Goal: Task Accomplishment & Management: Use online tool/utility

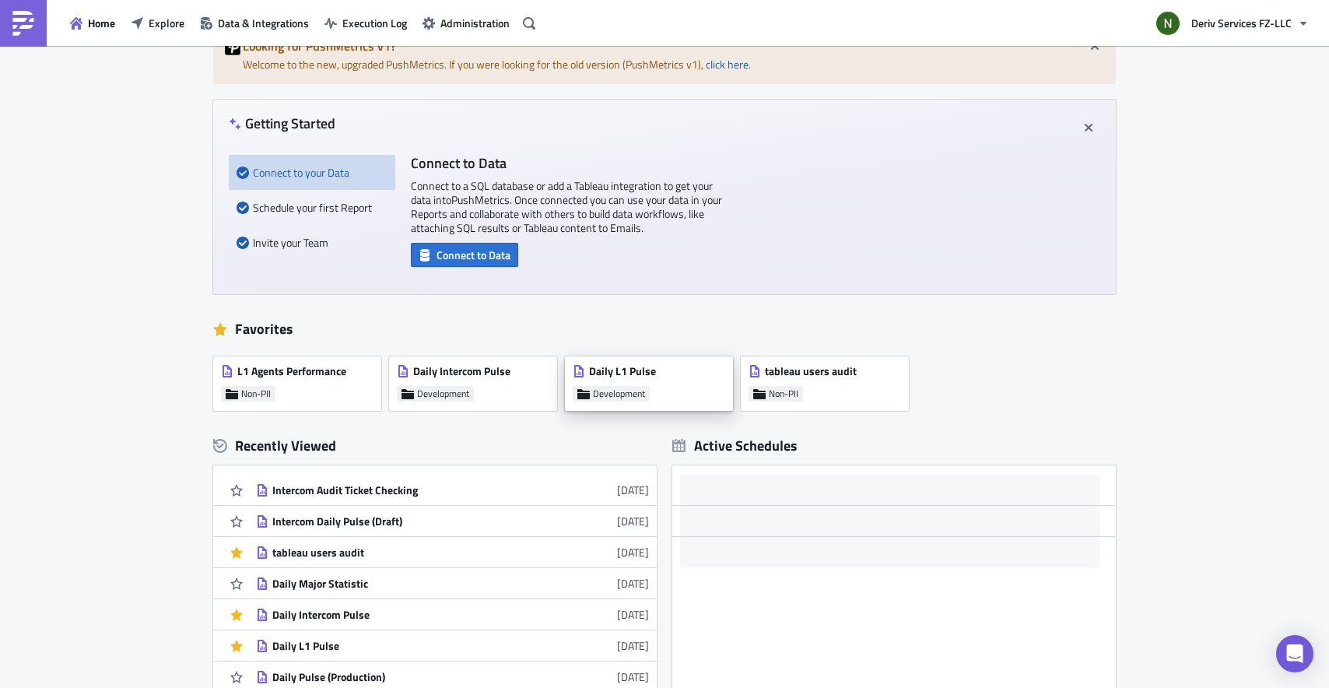
scroll to position [257, 0]
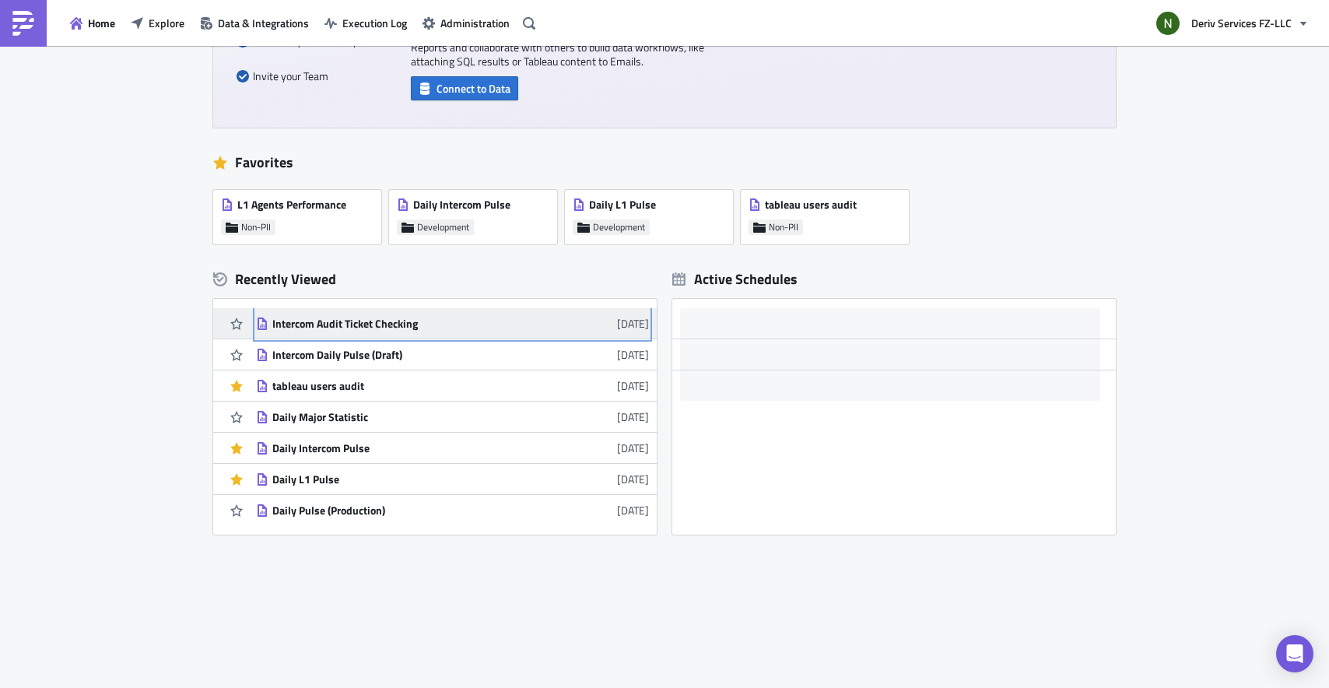
click at [373, 321] on div "Intercom Audit Ticket Checking" at bounding box center [408, 324] width 272 height 14
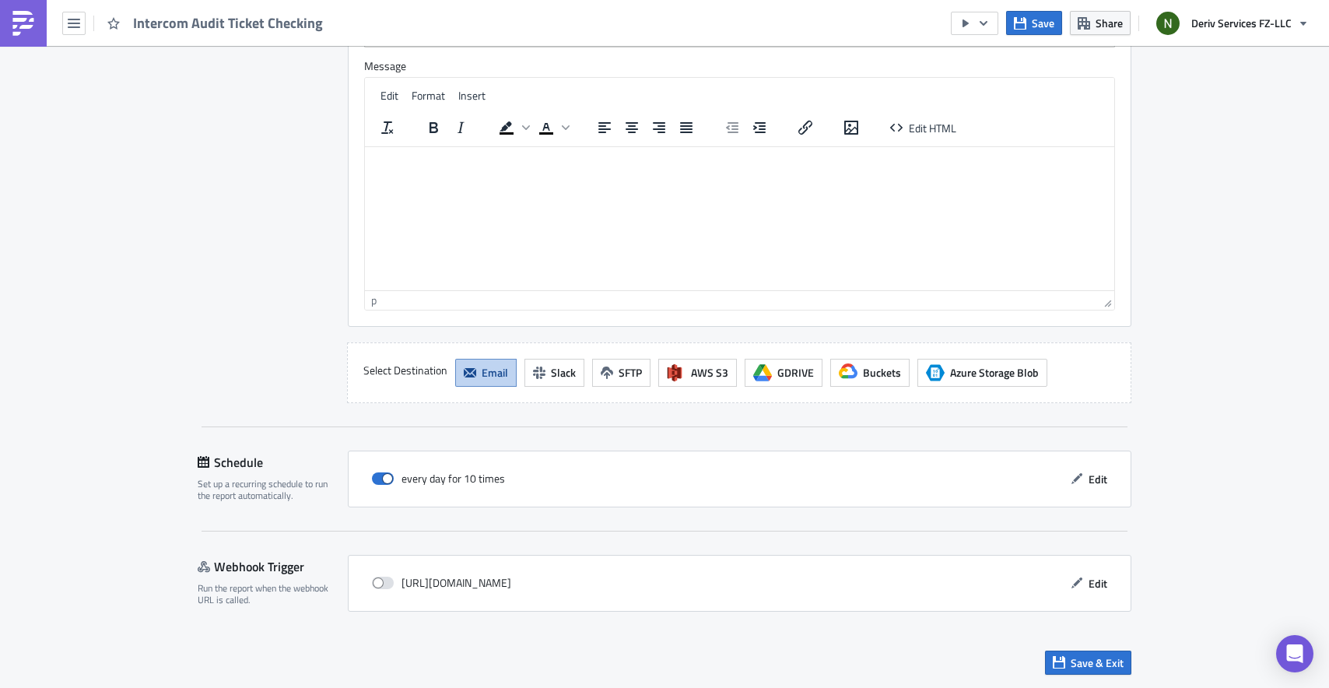
scroll to position [1636, 0]
click at [1094, 478] on span "Edit" at bounding box center [1097, 479] width 19 height 16
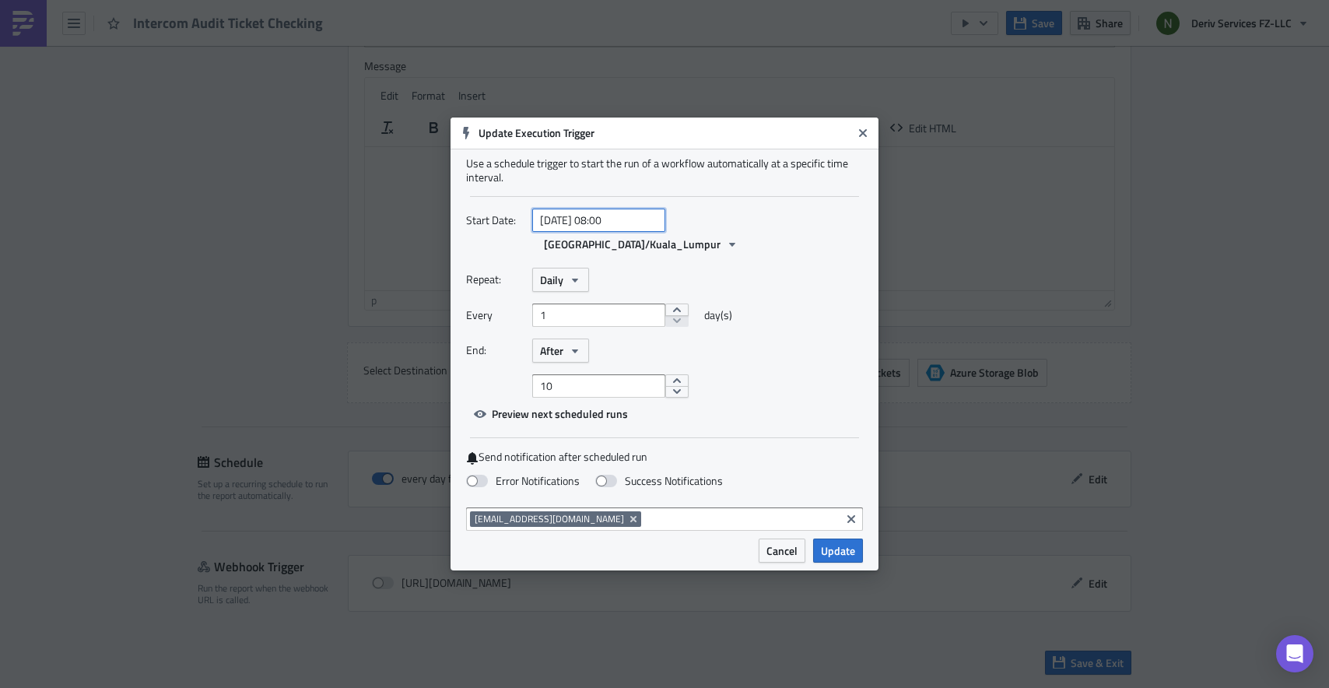
click at [630, 232] on input "[DATE] 08:00" at bounding box center [598, 219] width 133 height 23
select select "7"
select select "2025"
click at [612, 229] on input "[DATE] 08:00" at bounding box center [598, 219] width 133 height 23
type input "[DATE] 09:00"
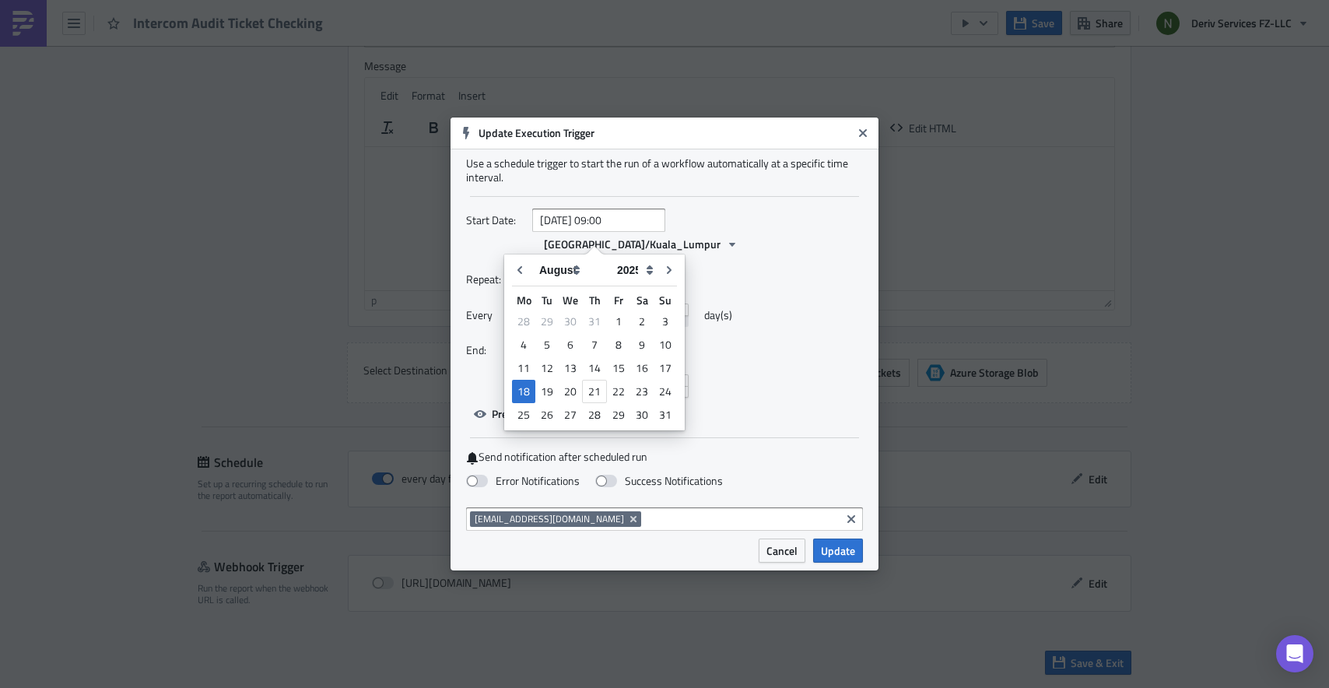
click at [807, 303] on div "Every 1 day(s)" at bounding box center [664, 320] width 397 height 35
click at [832, 542] on span "Update" at bounding box center [838, 550] width 34 height 16
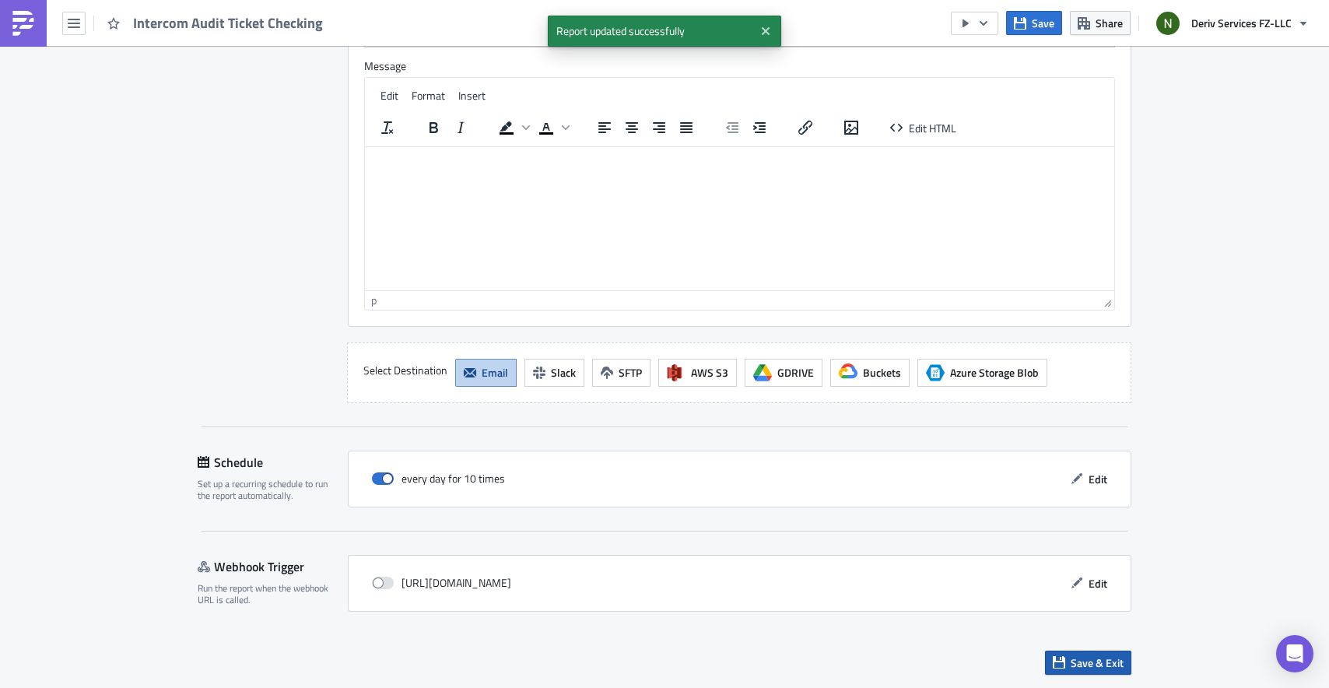
click at [1056, 663] on icon "button" at bounding box center [1058, 662] width 12 height 12
